Goal: Check status: Check status

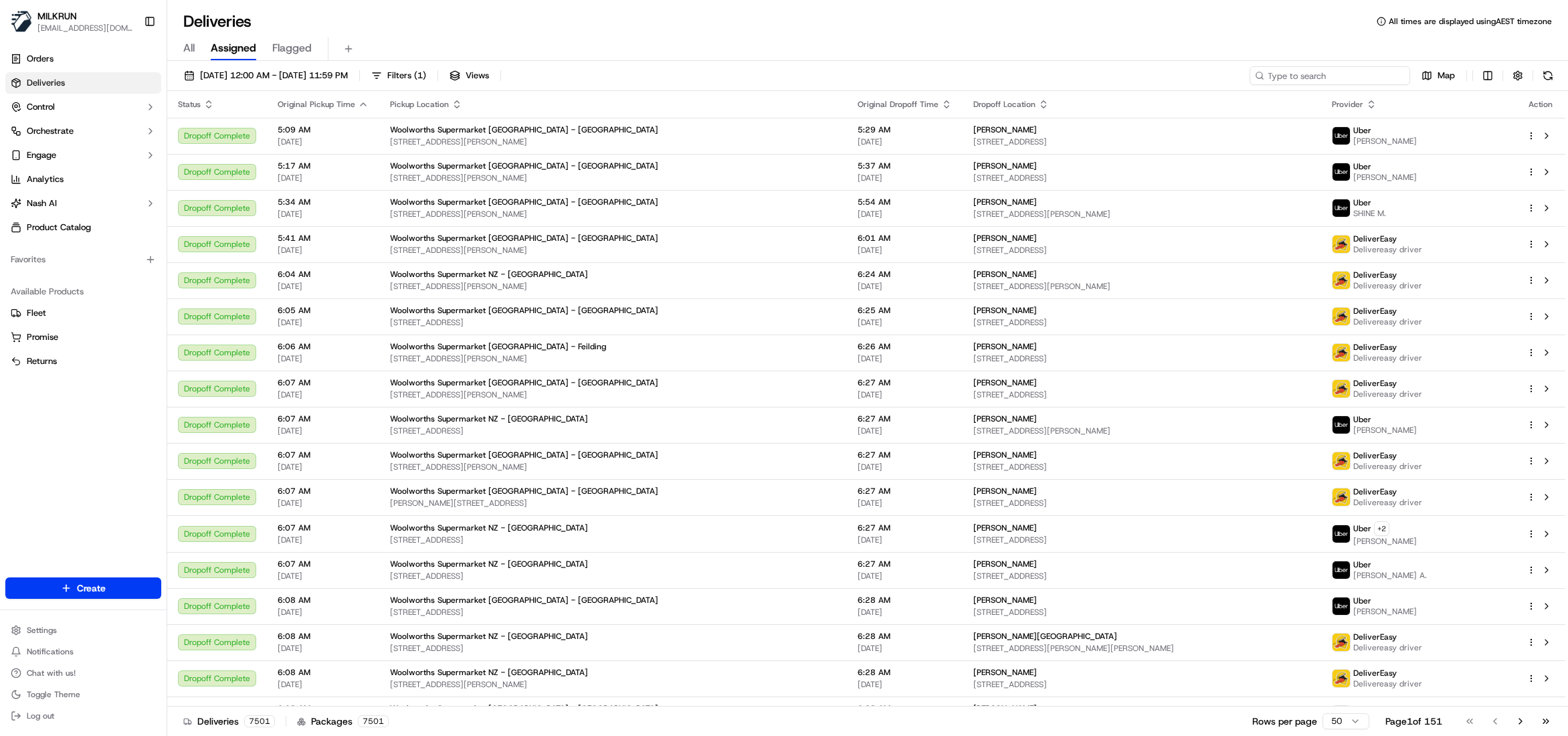
click at [1327, 74] on input at bounding box center [1330, 75] width 160 height 18
paste input "f9fdf15f-9000-4ffc-81df-a4ce0b61dc0a"
type input "f9fdf15f-9000-4ffc-81df-a4ce0b61dc0a"
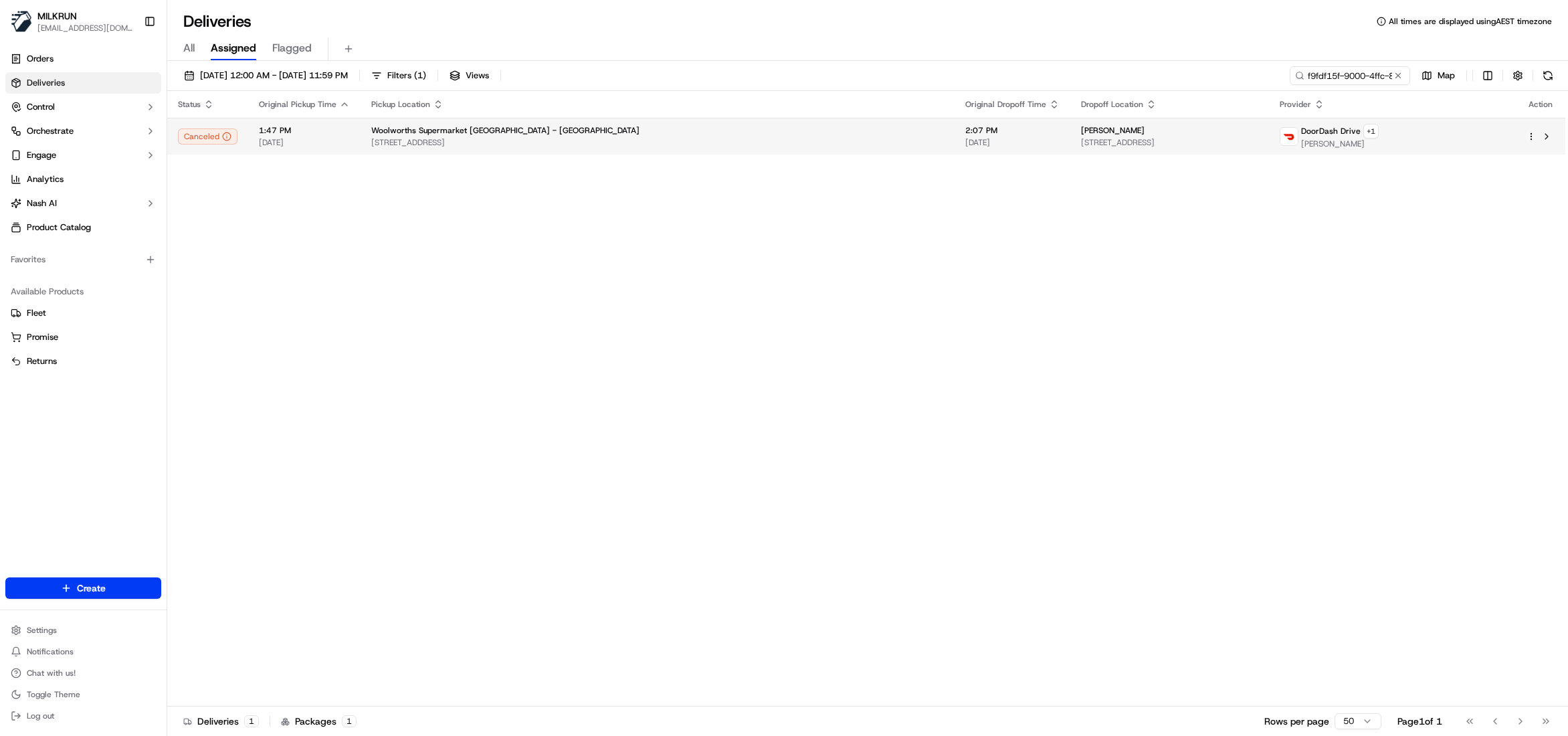
click at [1081, 132] on span "[PERSON_NAME]" at bounding box center [1113, 130] width 64 height 11
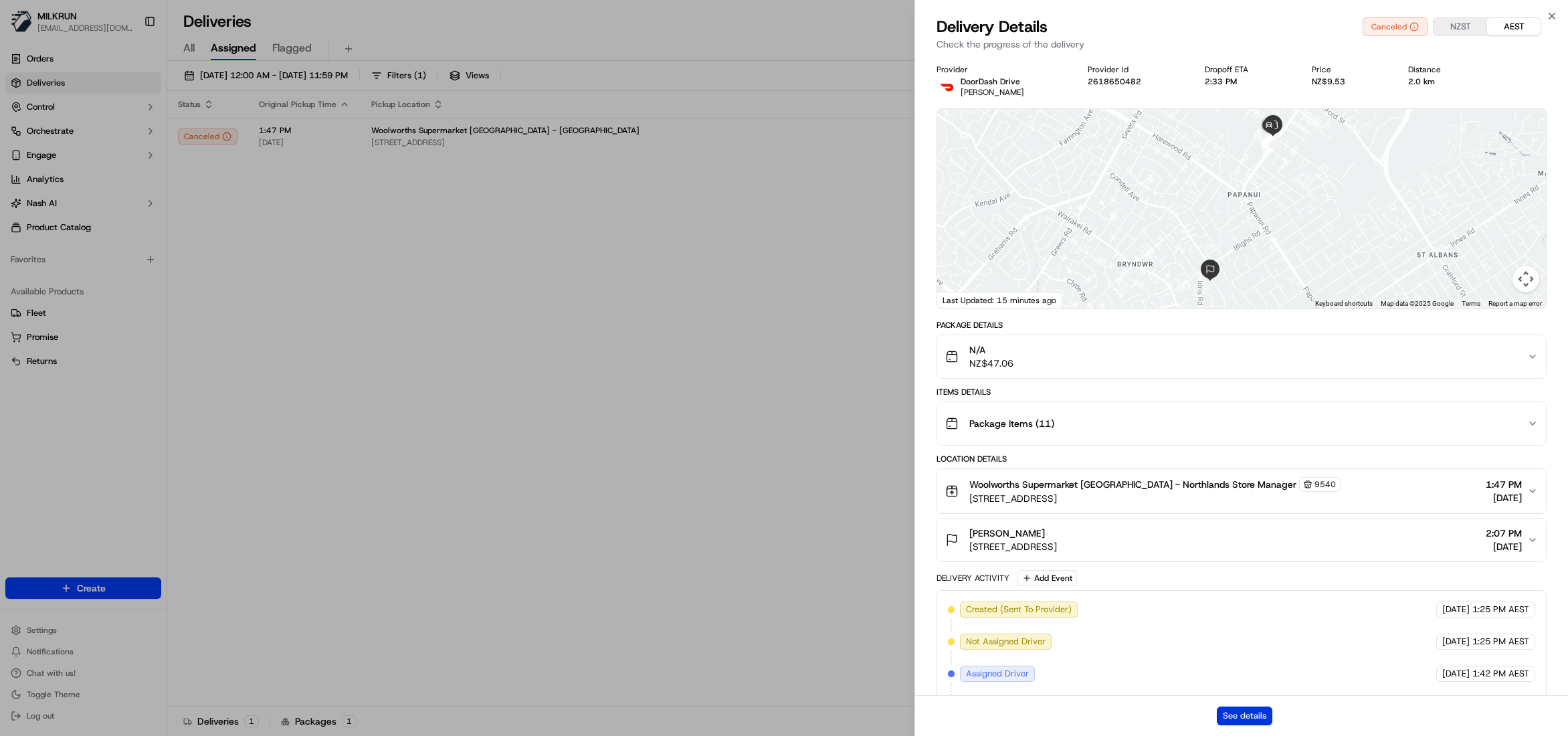
click at [1230, 715] on button "See details" at bounding box center [1245, 715] width 56 height 18
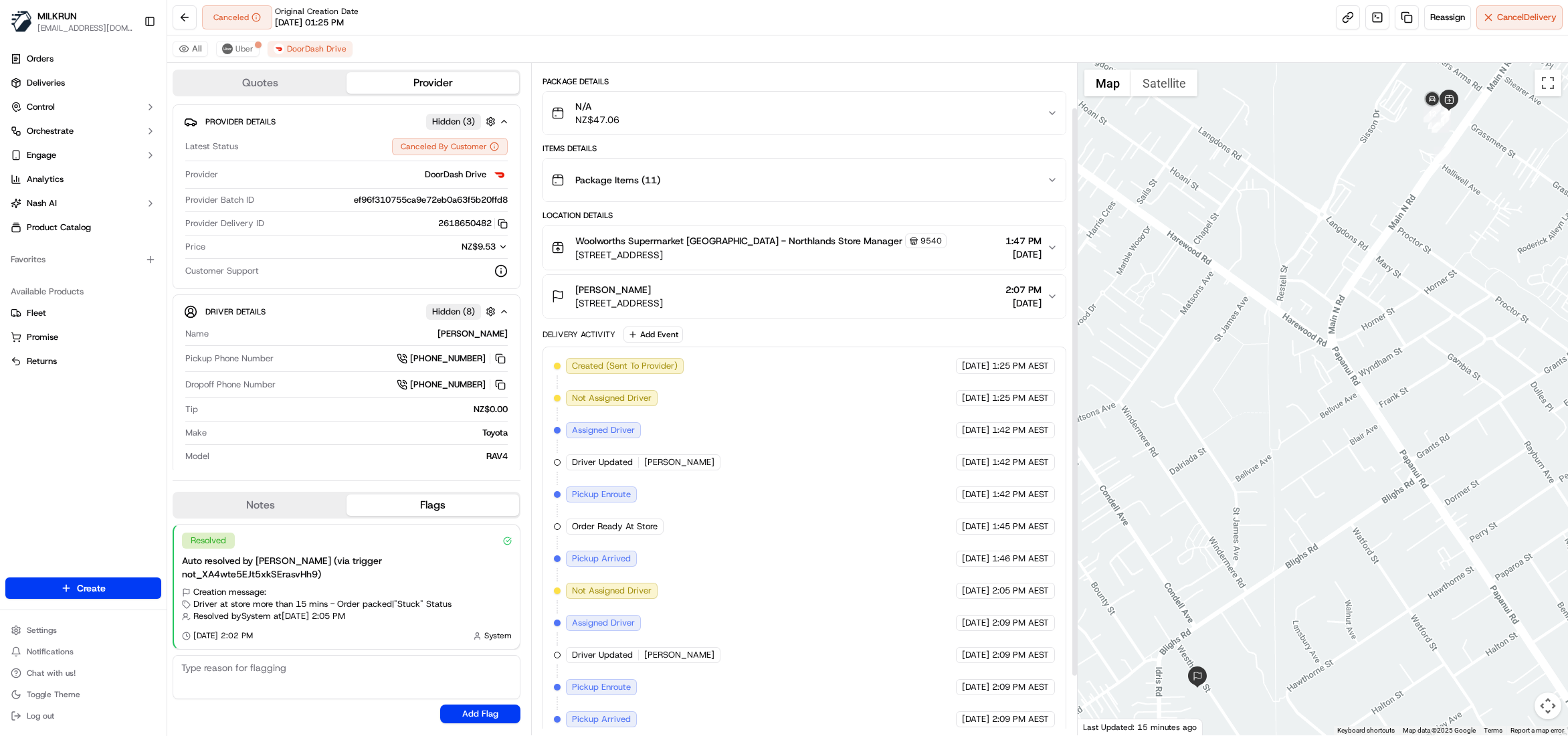
scroll to position [122, 0]
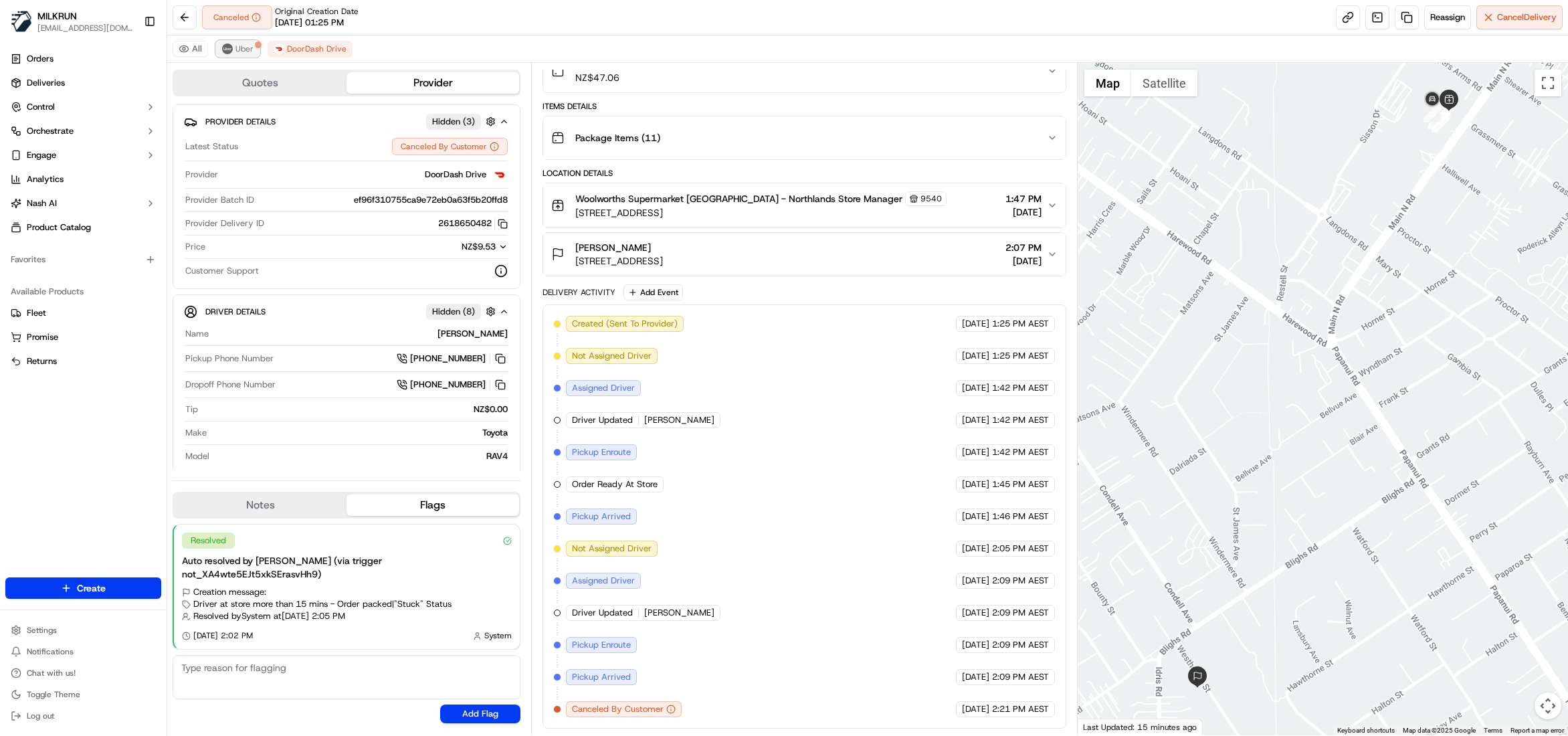
click at [249, 42] on button "Uber" at bounding box center [237, 48] width 43 height 16
